Goal: Navigation & Orientation: Find specific page/section

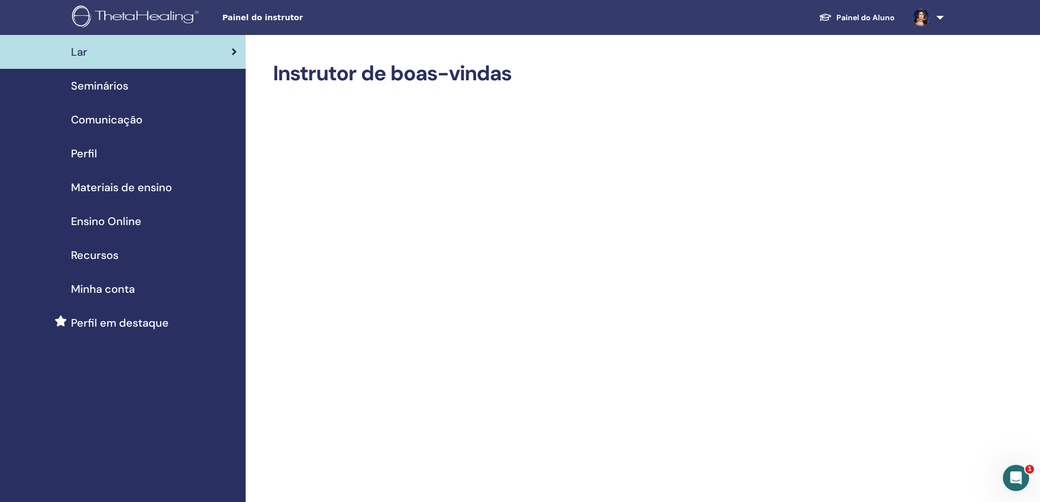
click at [105, 322] on span "Perfil em destaque" at bounding box center [120, 322] width 98 height 16
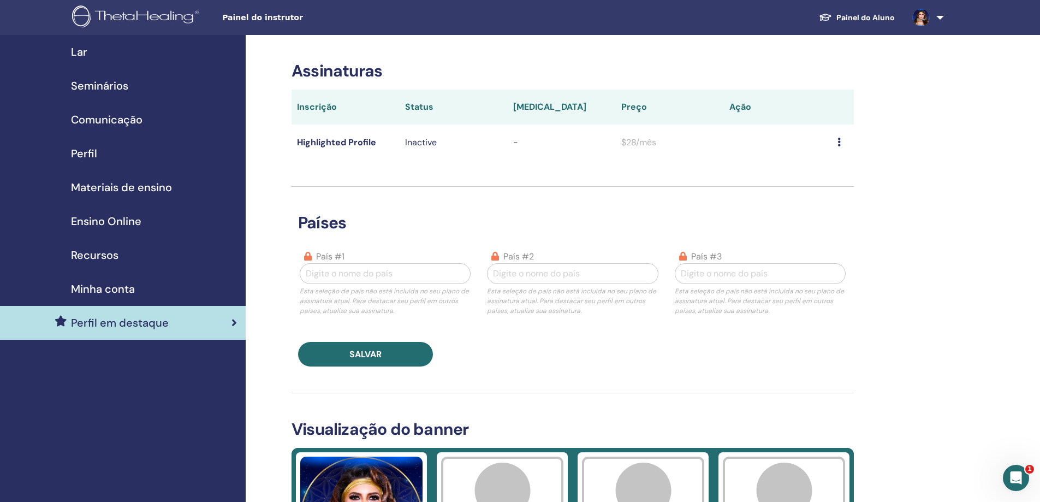
click at [105, 322] on span "Perfil em destaque" at bounding box center [120, 322] width 98 height 16
click at [401, 276] on div at bounding box center [385, 273] width 159 height 15
click at [108, 88] on span "Seminários" at bounding box center [99, 86] width 57 height 16
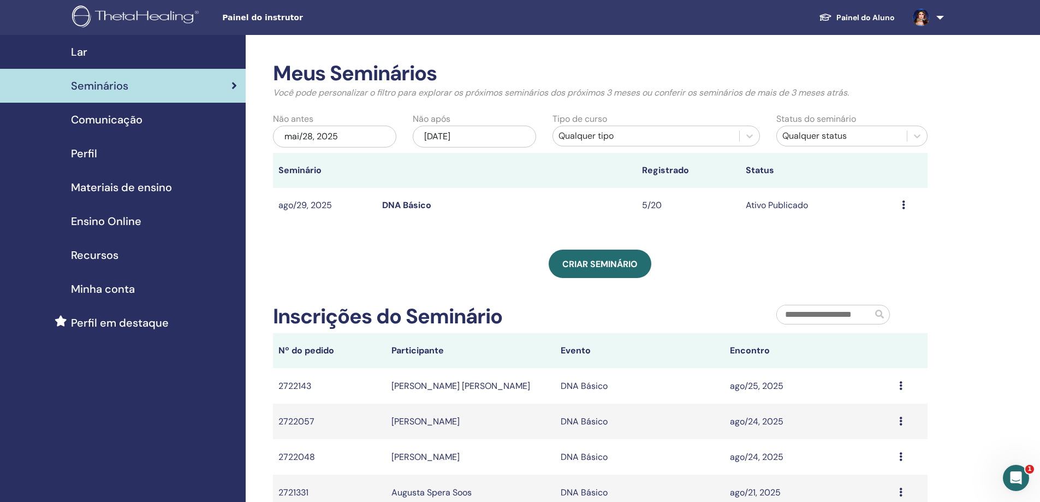
click at [80, 156] on span "Perfil" at bounding box center [84, 153] width 26 height 16
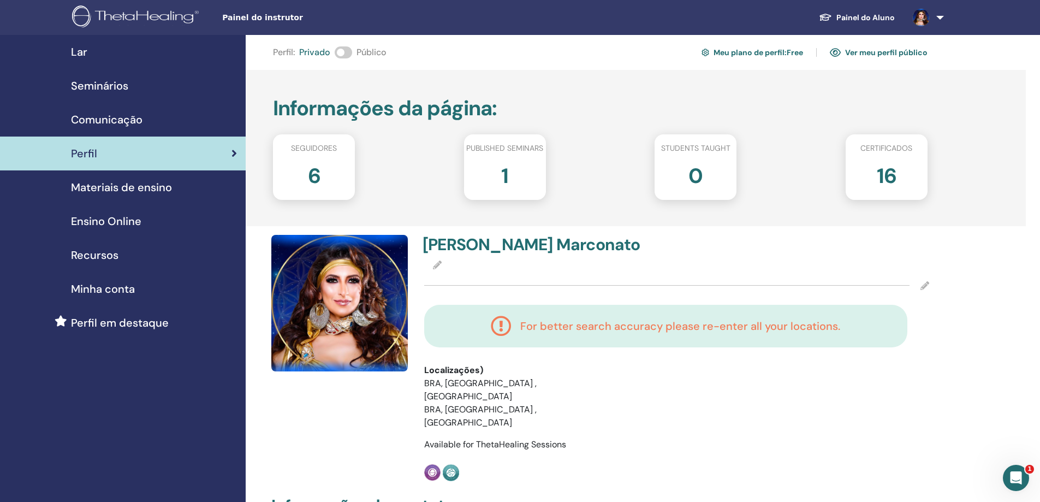
click at [115, 189] on span "Materiais de ensino" at bounding box center [121, 187] width 101 height 16
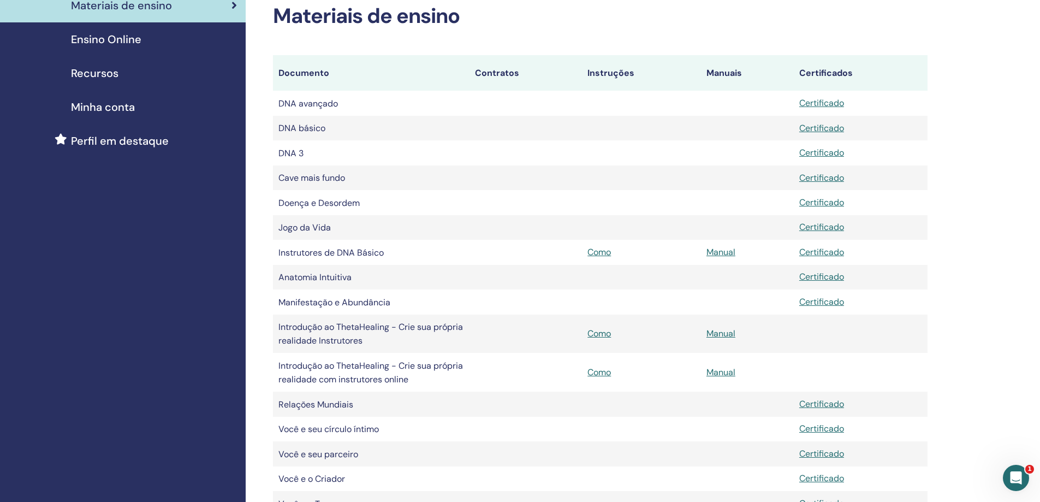
scroll to position [164, 0]
